Goal: Task Accomplishment & Management: Manage account settings

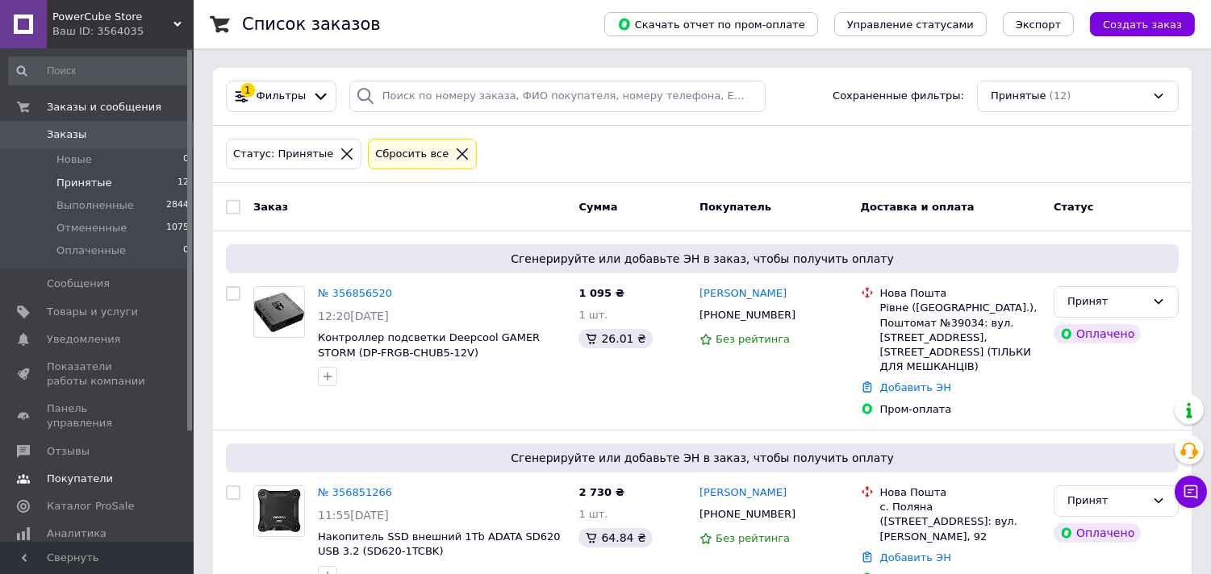
click at [78, 444] on span "Отзывы" at bounding box center [68, 451] width 43 height 15
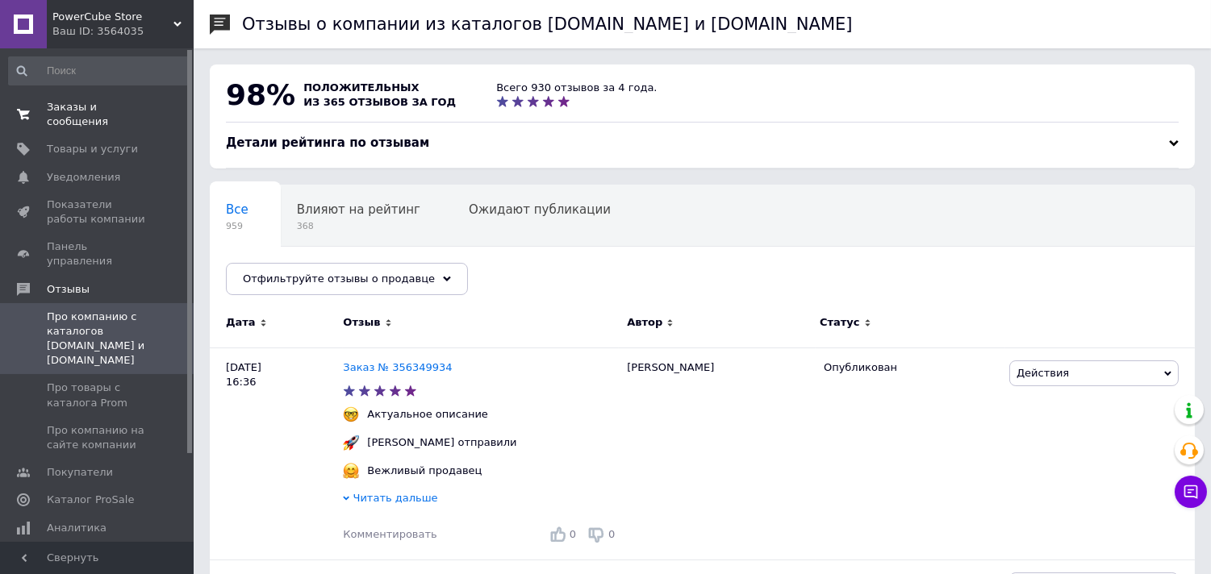
click at [111, 113] on span "Заказы и сообщения" at bounding box center [98, 114] width 102 height 29
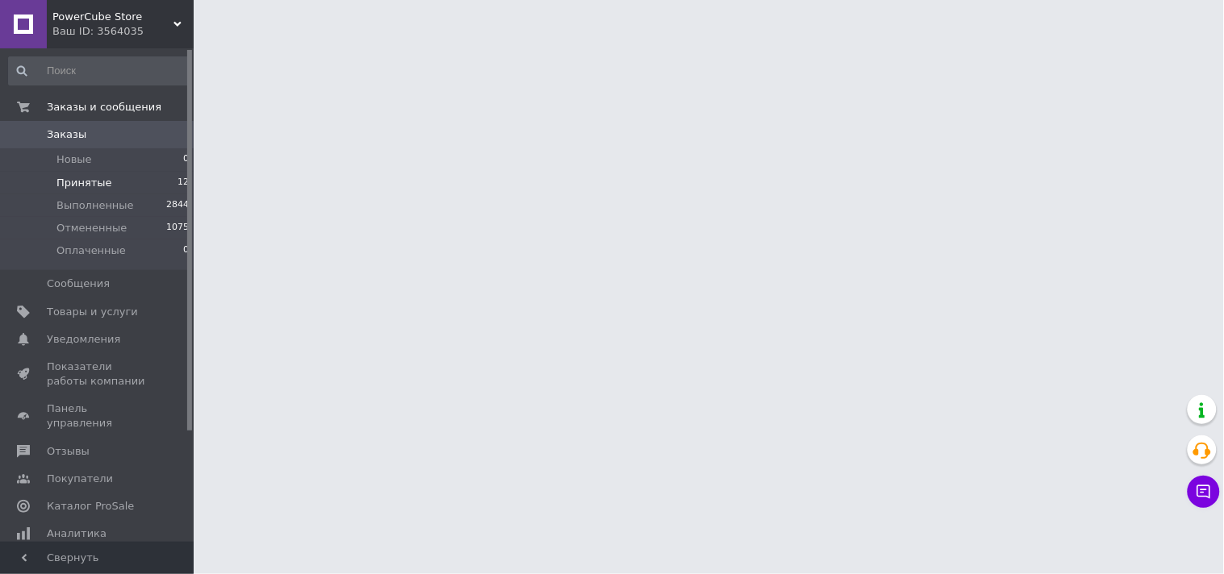
click at [84, 183] on span "Принятые" at bounding box center [84, 183] width 56 height 15
